Goal: Transaction & Acquisition: Subscribe to service/newsletter

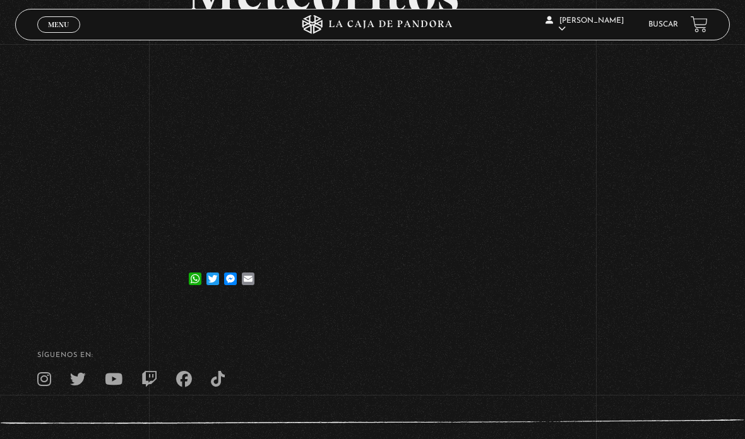
scroll to position [202, 0]
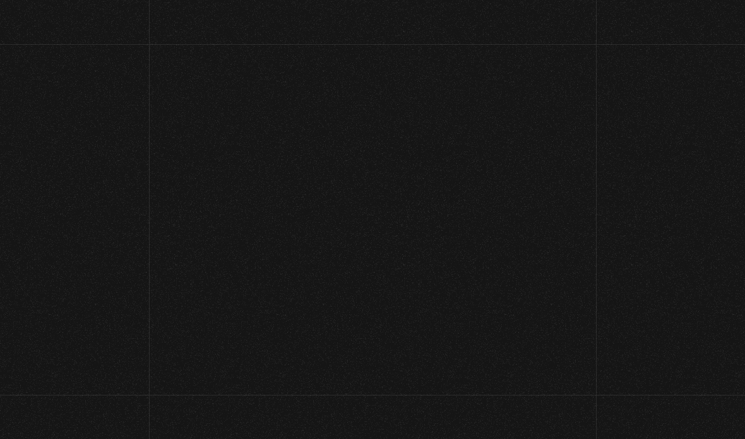
scroll to position [146, 0]
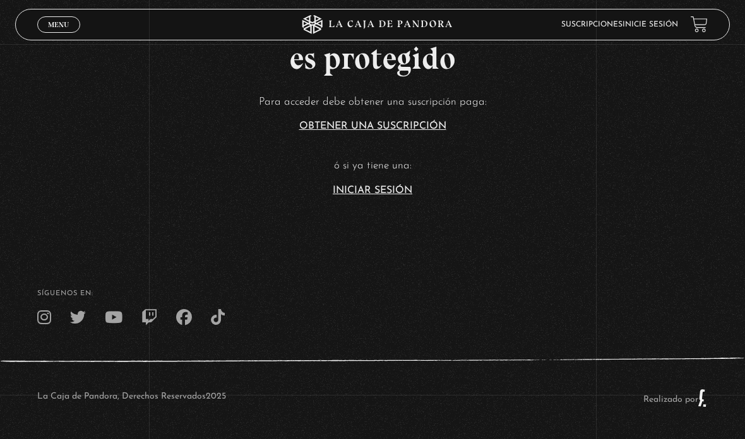
click at [395, 160] on article "Para acceder debe obtener una suscripción paga: Obtener una suscripción ó si ya…" at bounding box center [372, 144] width 745 height 103
click at [379, 186] on link "Iniciar Sesión" at bounding box center [373, 191] width 80 height 10
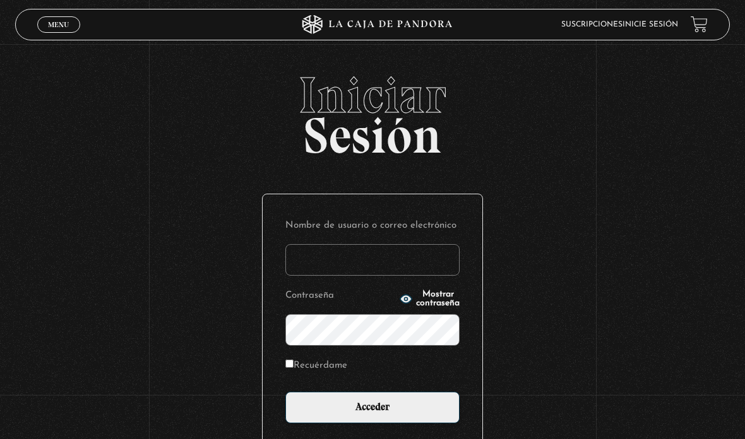
type input "[EMAIL_ADDRESS][DOMAIN_NAME]"
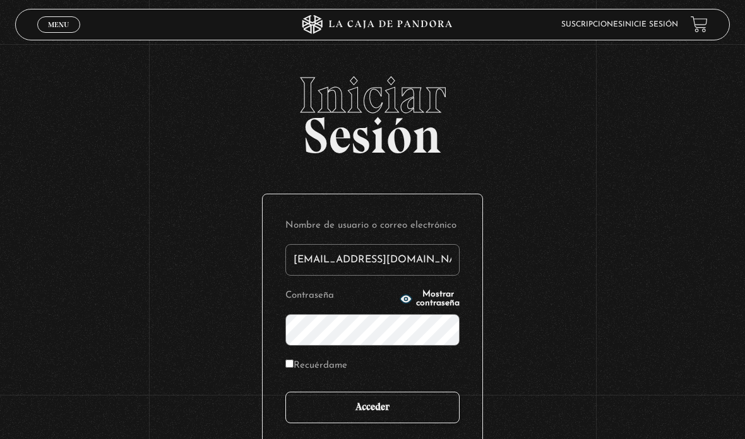
click at [362, 415] on input "Acceder" at bounding box center [372, 408] width 174 height 32
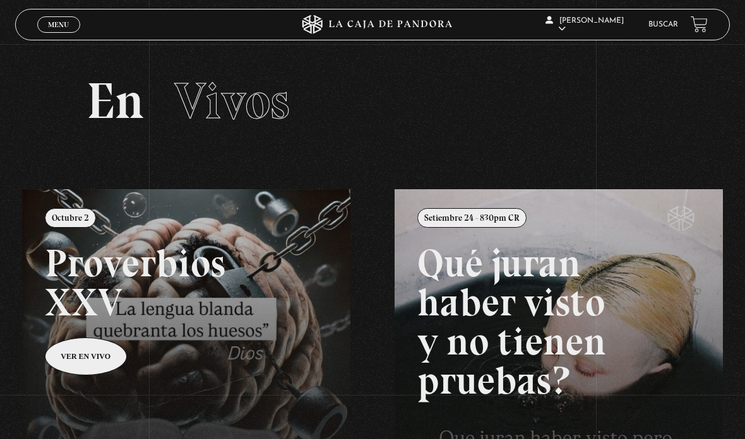
click at [49, 24] on span "Menu" at bounding box center [58, 25] width 21 height 8
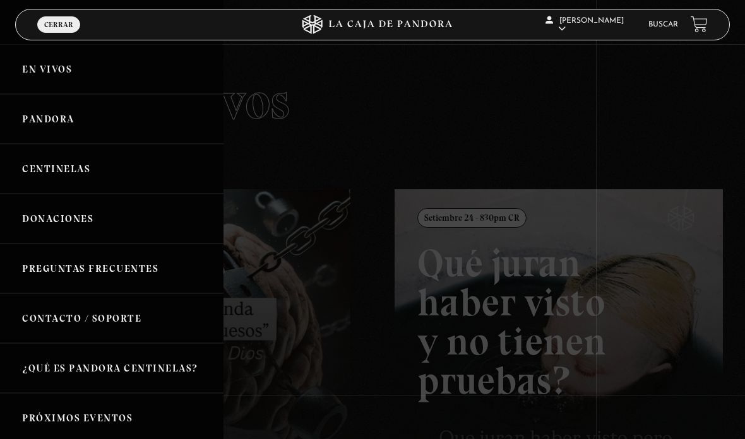
click at [41, 134] on link "Pandora" at bounding box center [111, 119] width 223 height 50
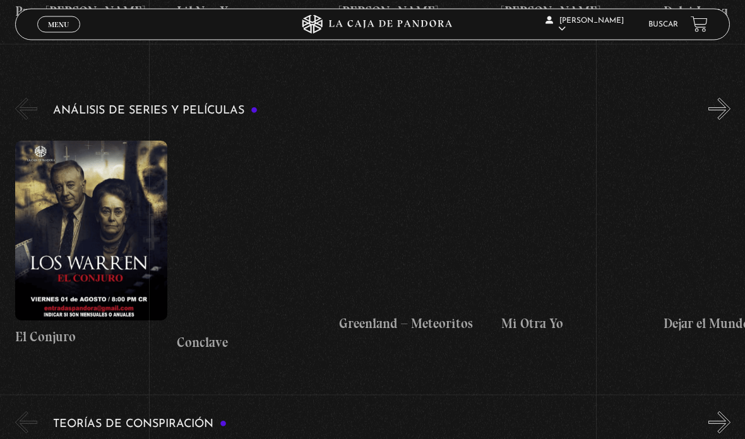
scroll to position [2015, 0]
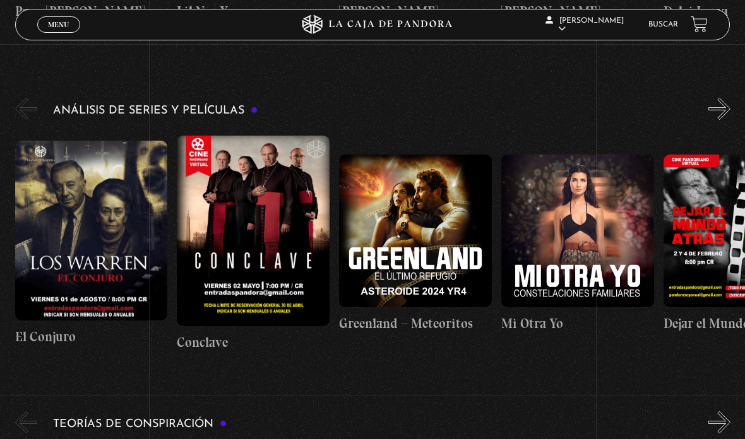
click at [438, 192] on figure at bounding box center [415, 231] width 153 height 153
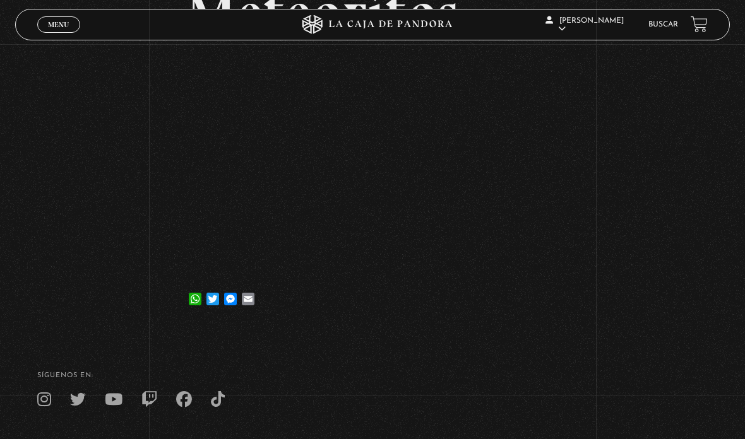
scroll to position [193, 0]
